Goal: Use online tool/utility: Utilize a website feature to perform a specific function

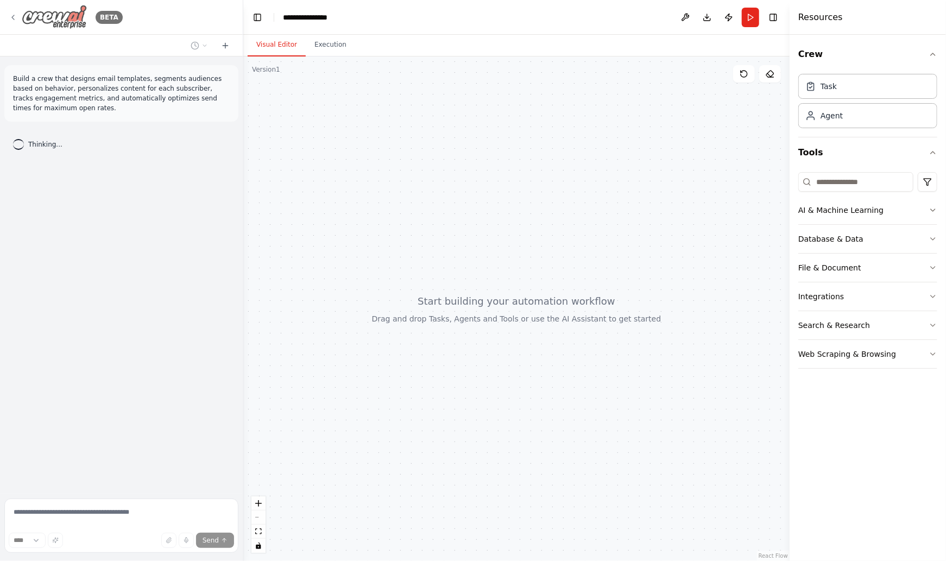
click at [14, 20] on icon at bounding box center [13, 17] width 9 height 9
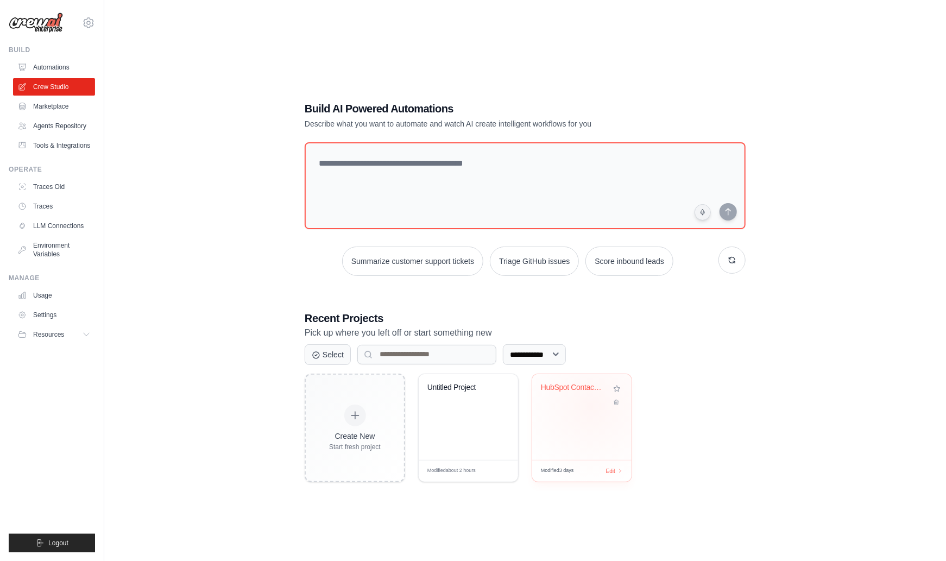
click at [593, 406] on div "HubSpot Contact Analytics Dashboard" at bounding box center [581, 417] width 99 height 86
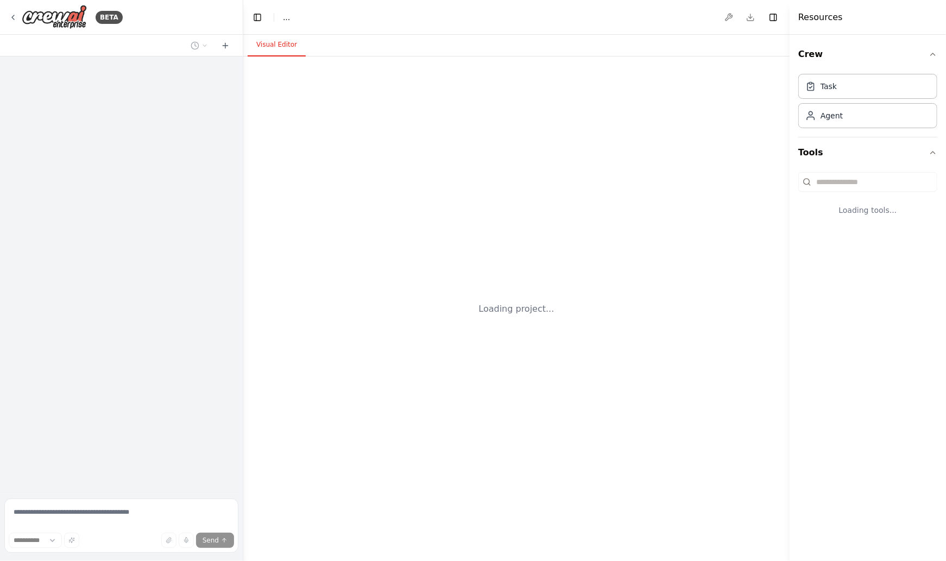
select select "****"
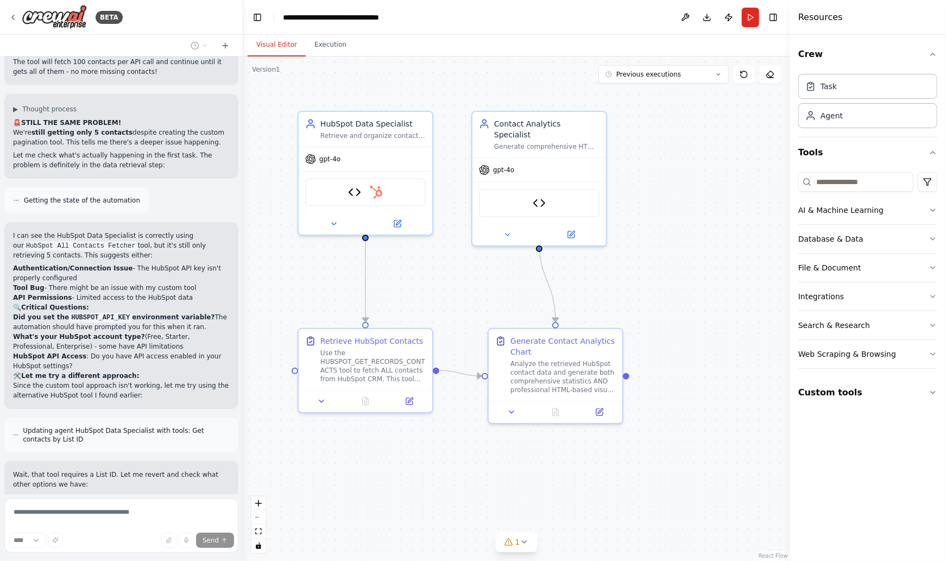
scroll to position [9388, 0]
